Goal: Use online tool/utility: Utilize a website feature to perform a specific function

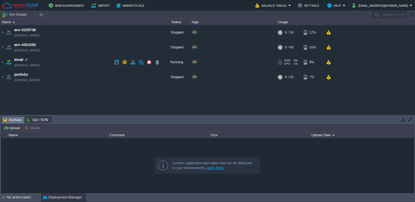
click at [55, 61] on td "kmall [DOMAIN_NAME]" at bounding box center [81, 62] width 162 height 15
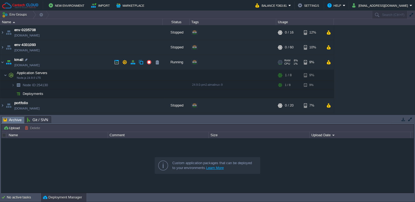
click at [41, 58] on td "kmall [DOMAIN_NAME]" at bounding box center [81, 62] width 162 height 15
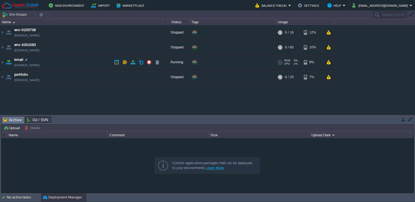
click at [41, 58] on td "kmall [DOMAIN_NAME]" at bounding box center [81, 62] width 162 height 15
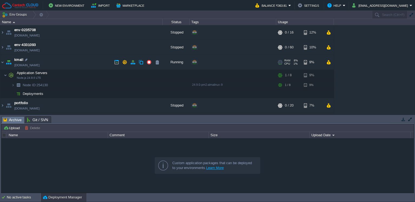
click at [40, 66] on link "[DOMAIN_NAME]" at bounding box center [26, 65] width 25 height 5
click at [118, 63] on button "button" at bounding box center [116, 62] width 5 height 5
click at [115, 74] on button "button" at bounding box center [114, 75] width 5 height 5
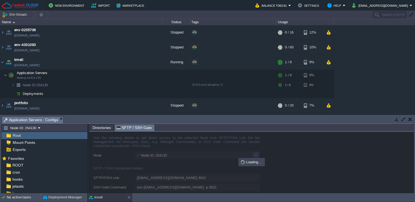
click at [130, 129] on span "SFTP / SSH Gate" at bounding box center [133, 128] width 35 height 7
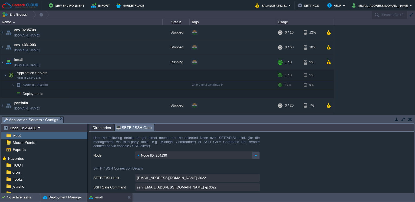
type input "[EMAIL_ADDRESS][DOMAIN_NAME]:3022/afs"
type input "ssh [EMAIL_ADDRESS][DOMAIN_NAME] -p 3022 -t "cd /afs; \$SHELL --login""
type input "/afs"
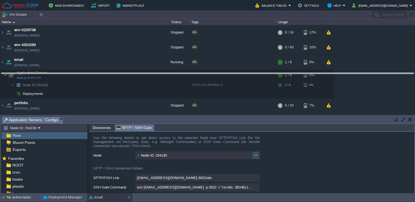
drag, startPoint x: 335, startPoint y: 122, endPoint x: 338, endPoint y: 79, distance: 43.6
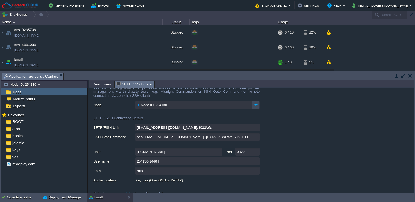
scroll to position [13, 0]
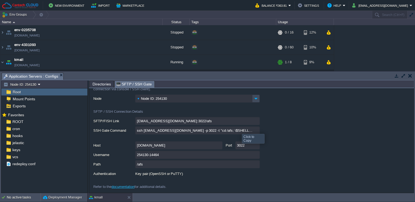
click at [200, 130] on input "ssh [EMAIL_ADDRESS][DOMAIN_NAME] -p 3022 -t "cd /afs; \$SHELL --login"" at bounding box center [197, 131] width 125 height 8
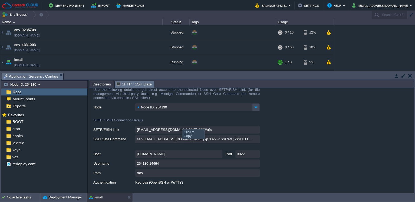
scroll to position [0, 0]
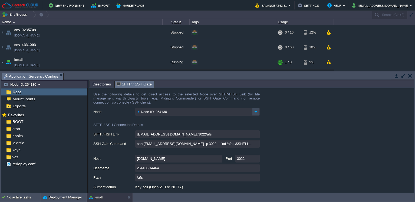
click at [172, 111] on input "Node ID: 254130" at bounding box center [193, 112] width 117 height 8
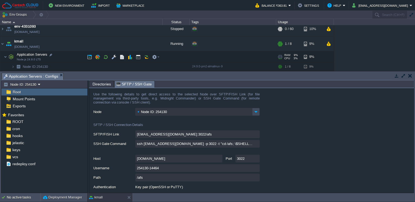
scroll to position [32, 0]
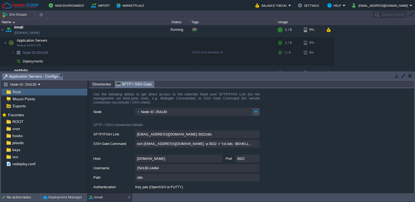
click at [109, 86] on span "Directories" at bounding box center [102, 84] width 18 height 6
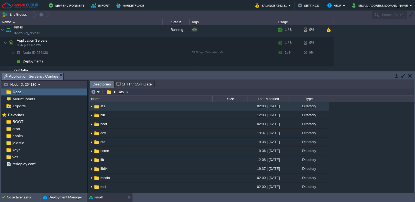
click at [126, 84] on span "SFTP / SSH Gate" at bounding box center [133, 84] width 35 height 6
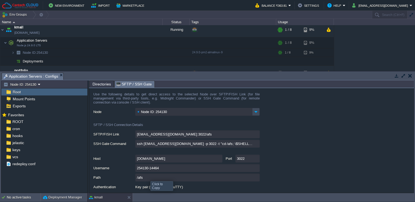
click at [147, 178] on input "/afs" at bounding box center [197, 178] width 125 height 8
type textarea "/afs"
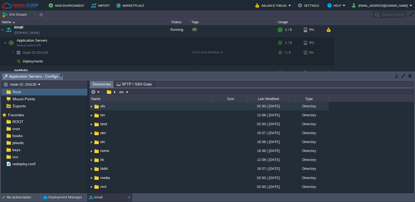
click at [96, 83] on span "Directories" at bounding box center [102, 84] width 18 height 7
click at [124, 82] on span "SFTP / SSH Gate" at bounding box center [133, 84] width 35 height 6
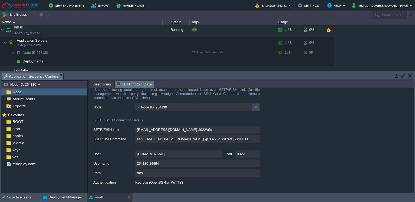
scroll to position [0, 0]
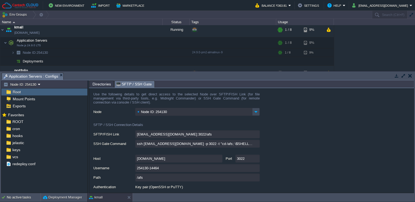
drag, startPoint x: 149, startPoint y: 187, endPoint x: 181, endPoint y: 144, distance: 54.3
click at [150, 187] on div "Key pair (OpenSSH or PuTTY)" at bounding box center [197, 187] width 125 height 8
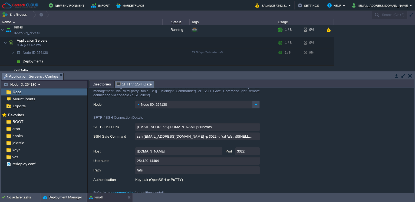
scroll to position [13, 0]
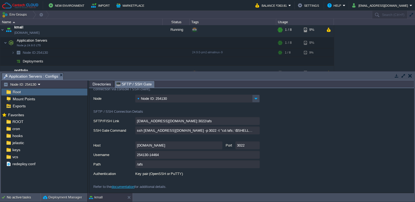
click at [127, 188] on link "documentation" at bounding box center [123, 187] width 23 height 4
